Goal: Communication & Community: Answer question/provide support

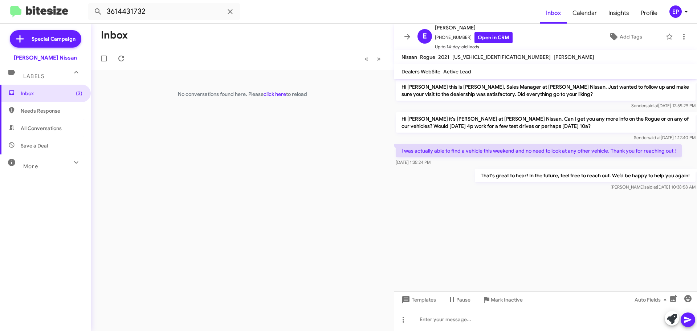
click at [40, 128] on span "All Conversations" at bounding box center [41, 127] width 41 height 7
type input "in:all-conversations"
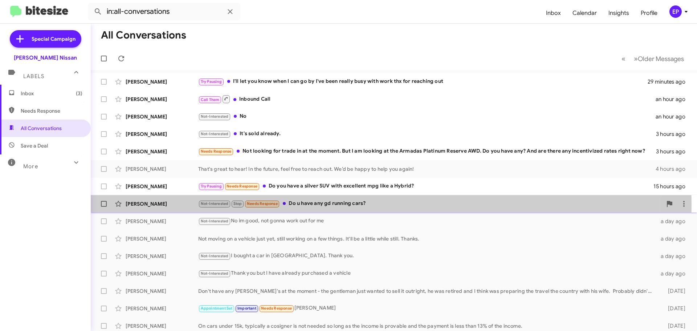
click at [307, 205] on div "Not-Interested Stop Needs Response Do u have any gd running cars?" at bounding box center [430, 203] width 464 height 8
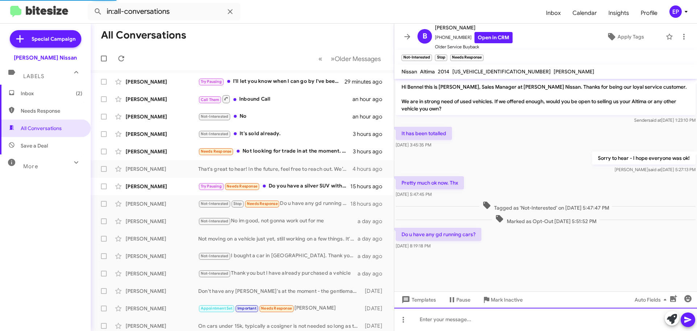
click at [455, 317] on div at bounding box center [545, 318] width 303 height 23
click at [442, 318] on div at bounding box center [545, 318] width 303 height 23
